Goal: Check status: Check status

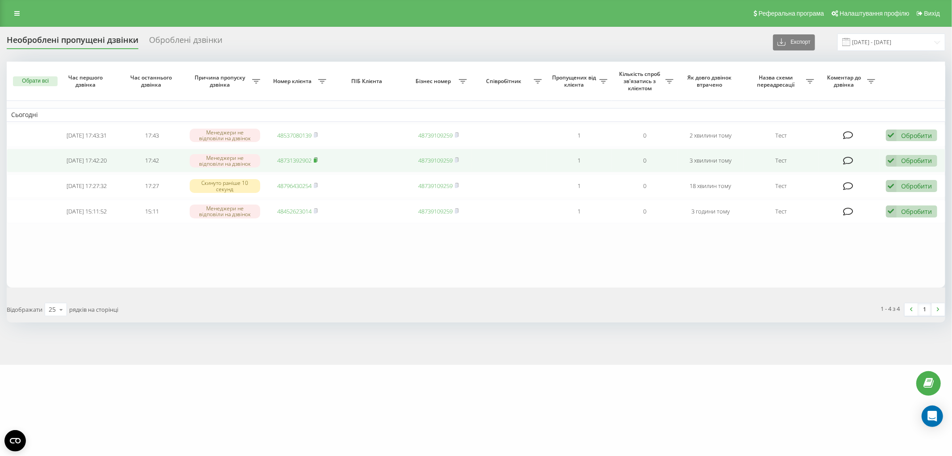
click at [318, 159] on icon at bounding box center [316, 159] width 4 height 5
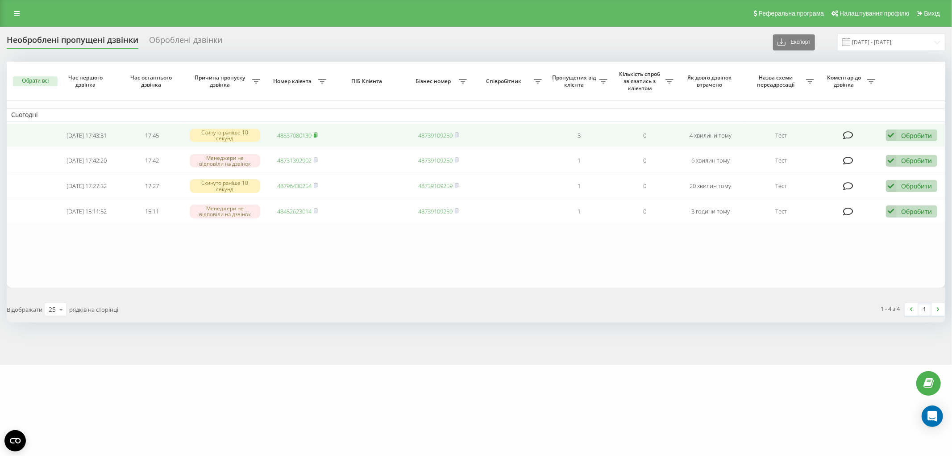
click at [315, 134] on rect at bounding box center [315, 135] width 3 height 4
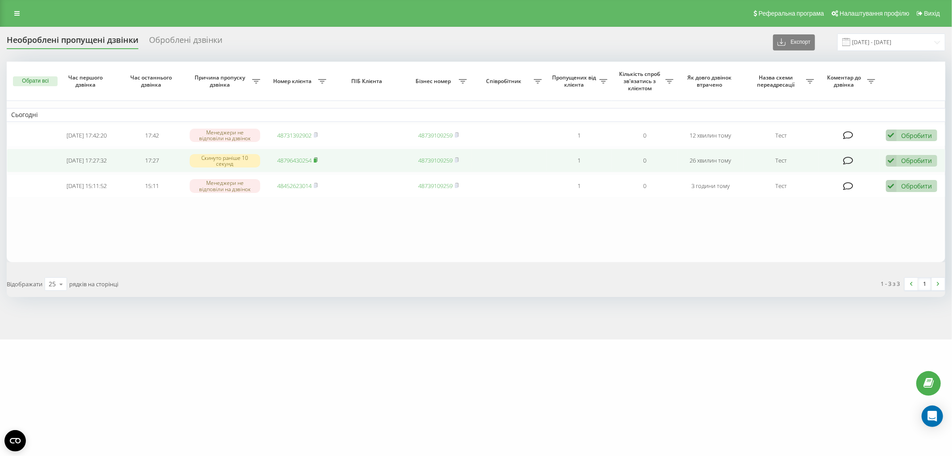
click at [316, 161] on rect at bounding box center [315, 160] width 3 height 4
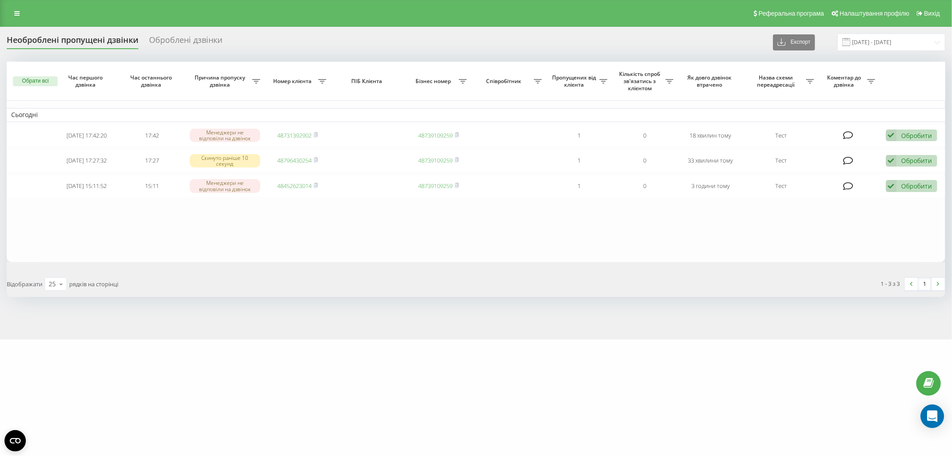
click at [938, 413] on div "Open Intercom Messenger" at bounding box center [933, 416] width 24 height 24
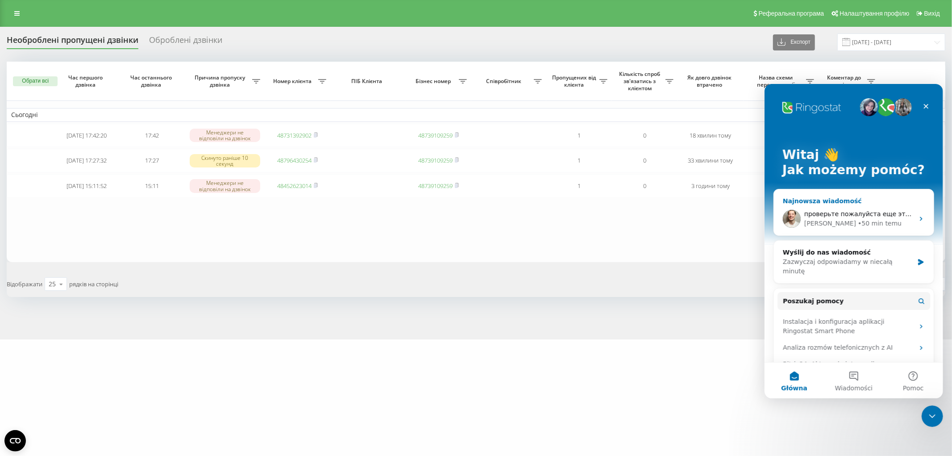
click at [857, 227] on div "• 50 min temu" at bounding box center [879, 222] width 44 height 9
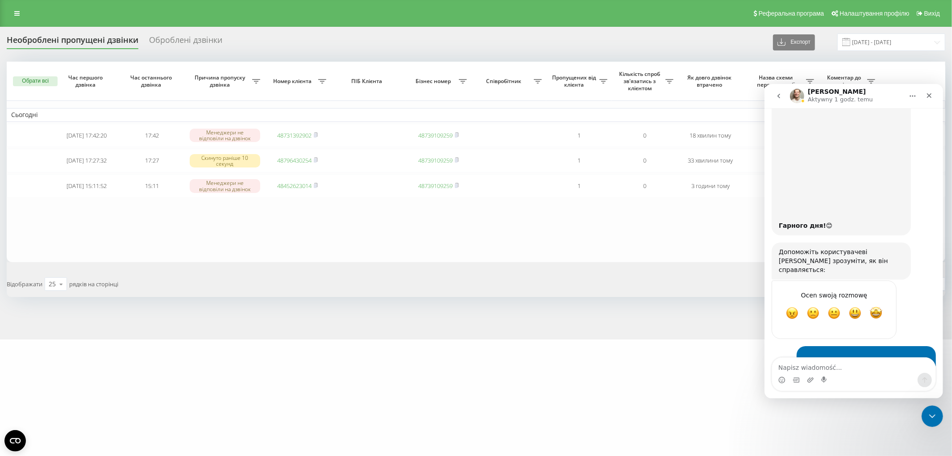
scroll to position [922, 0]
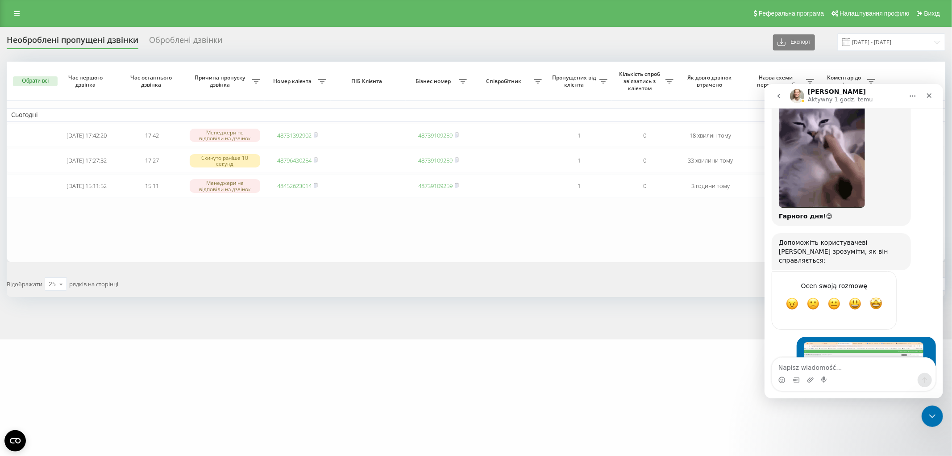
click at [367, 235] on table "Сьогодні 2025-09-22 17:42:20 17:42 Менеджери не відповіли на дзвінок 4873139290…" at bounding box center [476, 162] width 938 height 200
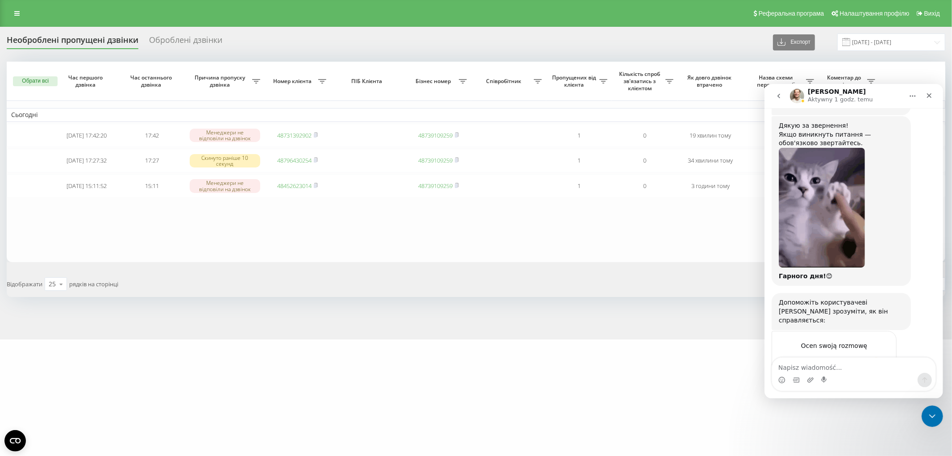
scroll to position [922, 0]
